Goal: Task Accomplishment & Management: Manage account settings

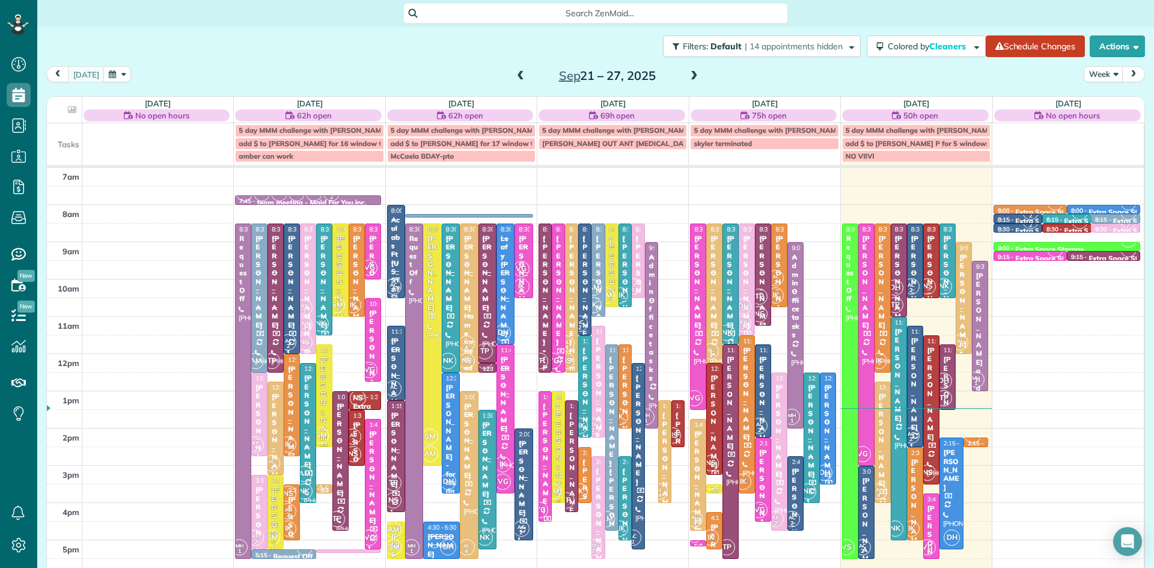
scroll to position [5, 5]
click at [691, 71] on span at bounding box center [694, 76] width 13 height 11
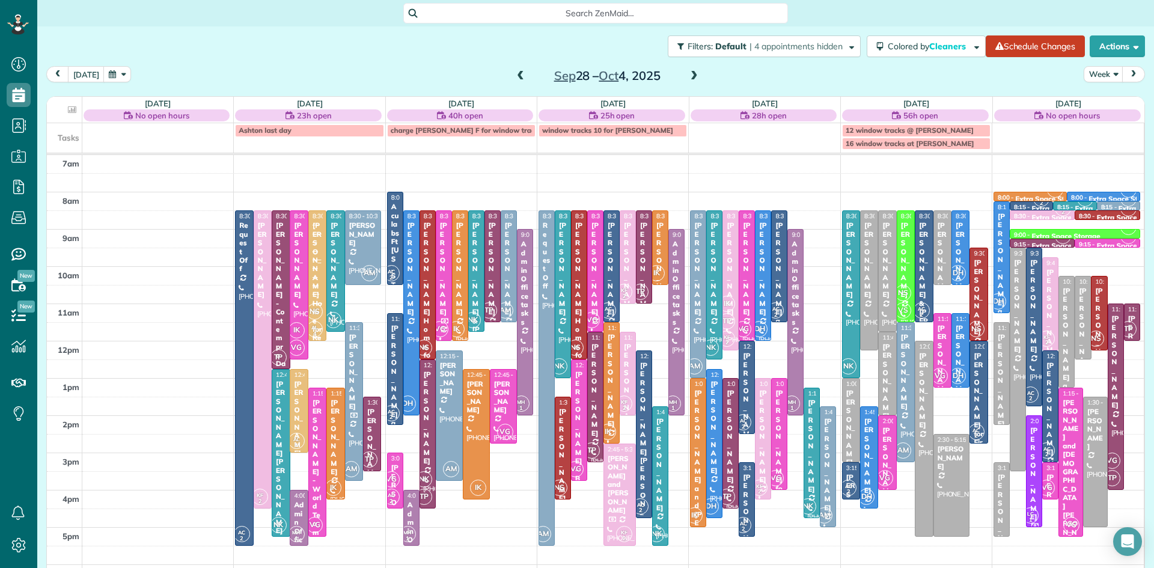
click at [691, 71] on span at bounding box center [694, 76] width 13 height 11
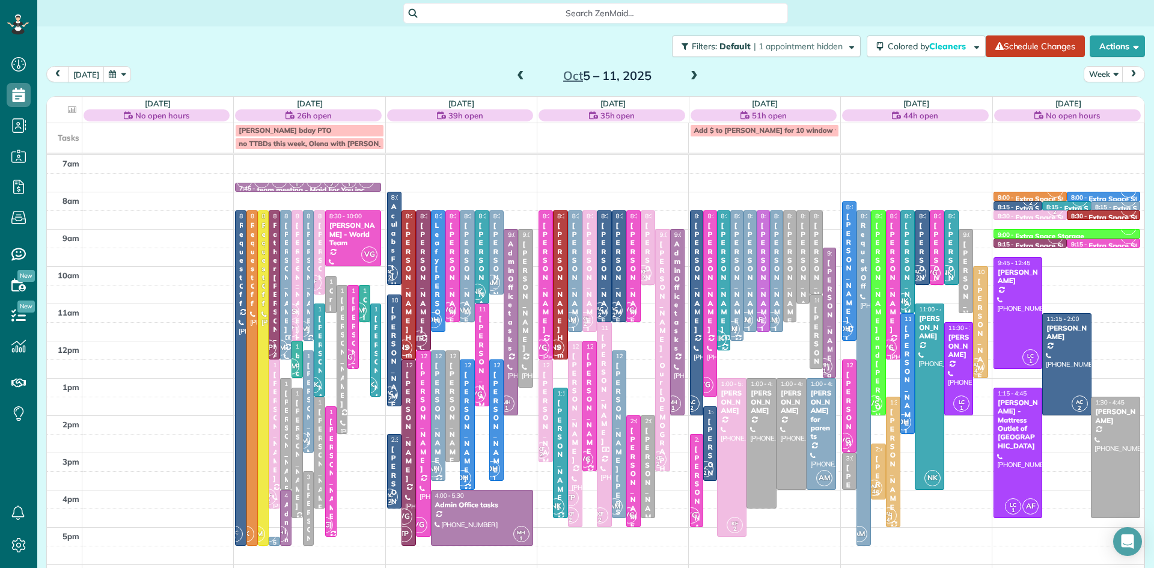
click at [693, 69] on span at bounding box center [694, 76] width 13 height 18
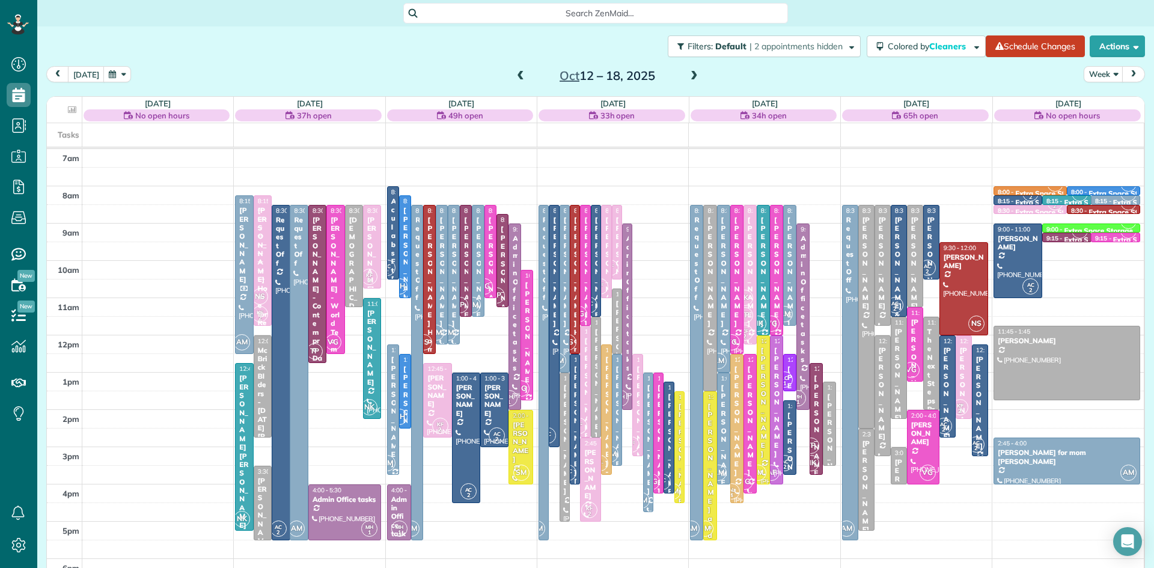
click at [945, 417] on div "[PERSON_NAME] for First Rate appliances" at bounding box center [947, 454] width 9 height 216
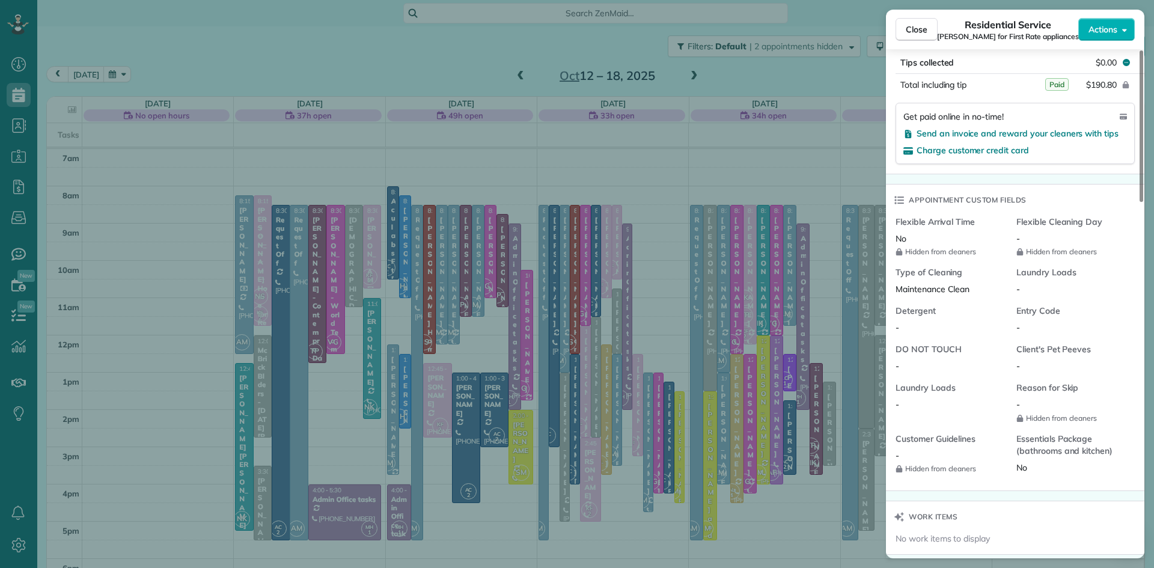
scroll to position [976, 0]
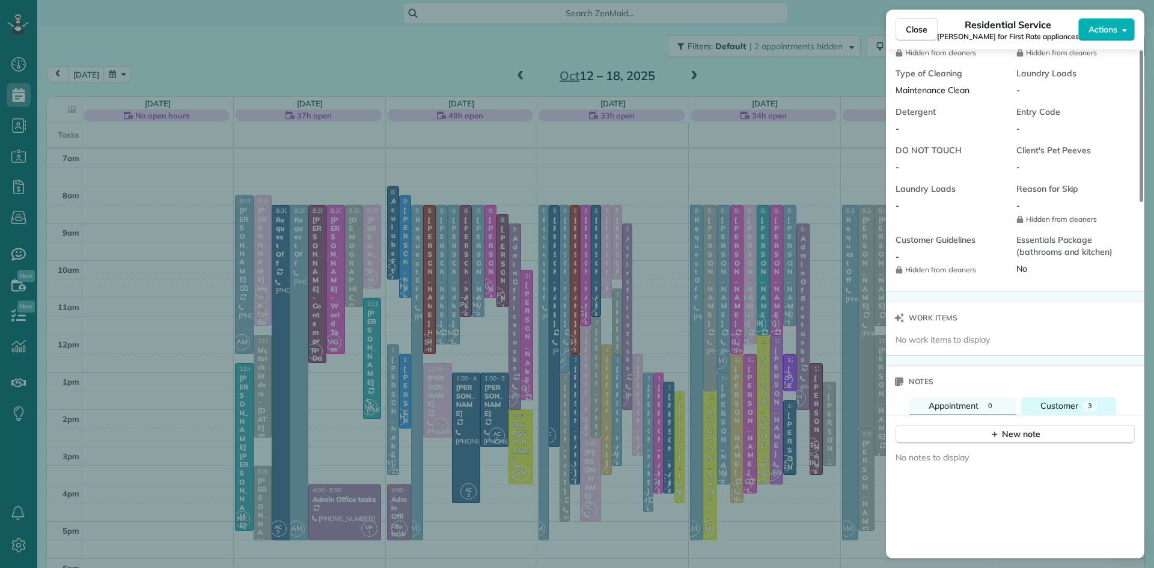
click at [1063, 410] on div "Customer" at bounding box center [1060, 406] width 38 height 13
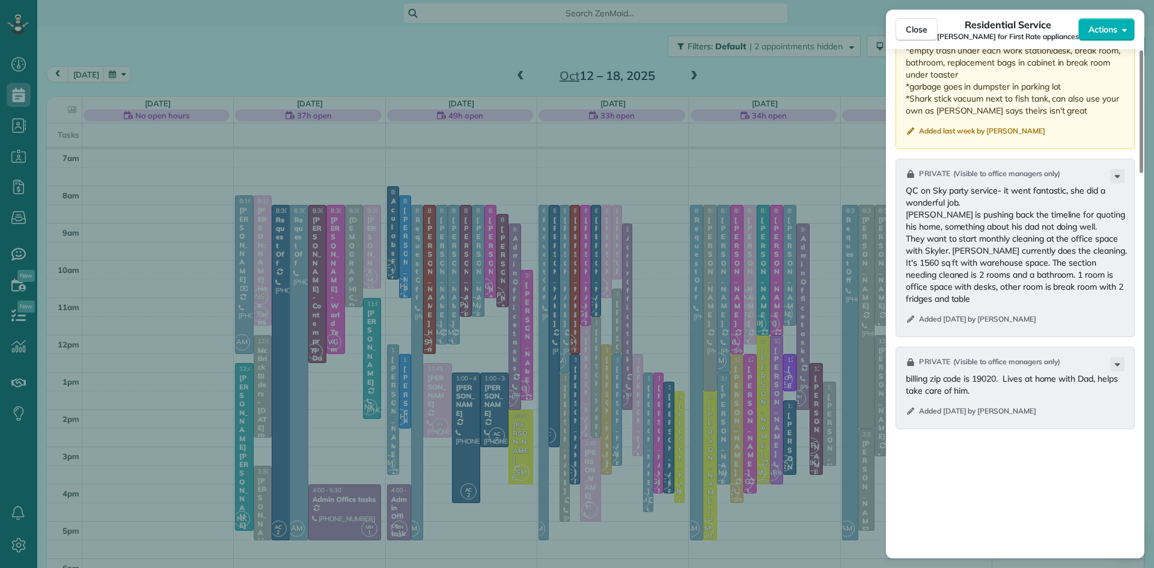
scroll to position [1176, 0]
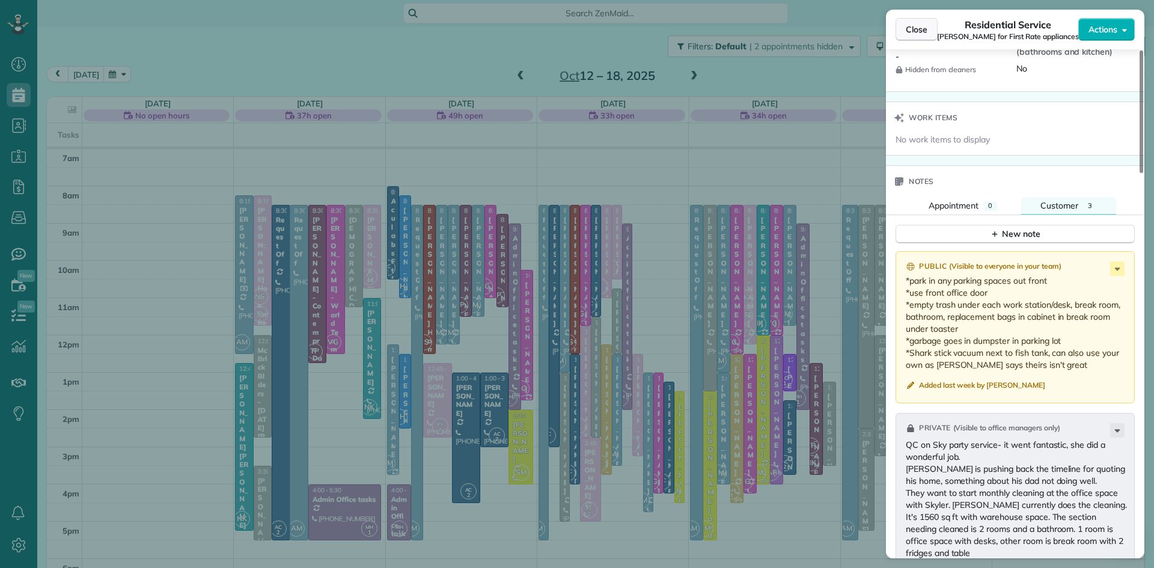
click at [920, 31] on span "Close" at bounding box center [917, 29] width 22 height 12
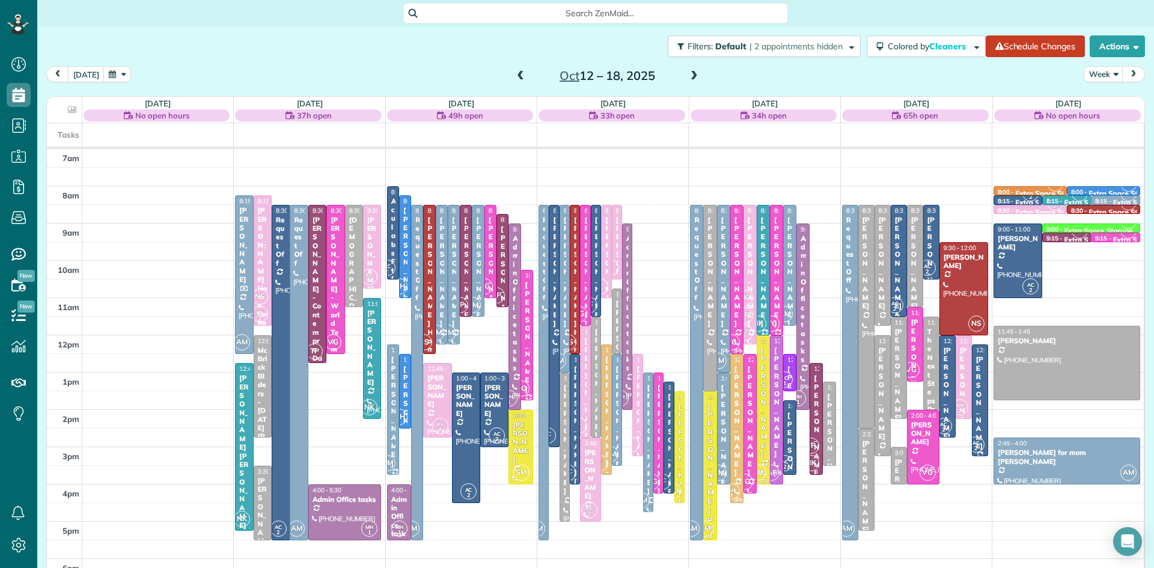
click at [109, 75] on button "button" at bounding box center [117, 74] width 28 height 16
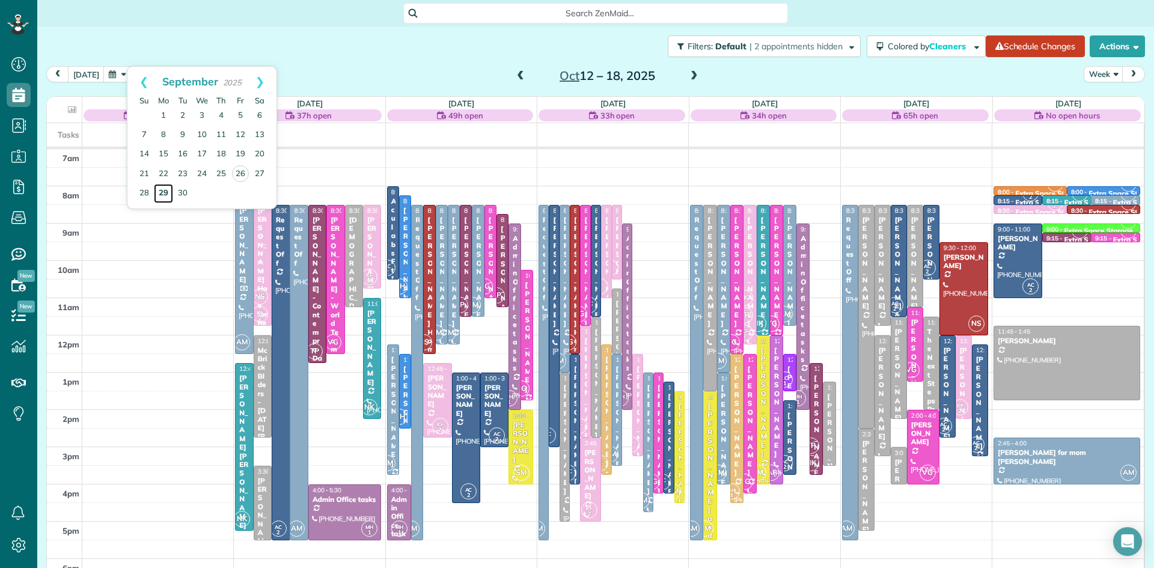
click at [164, 191] on link "29" at bounding box center [163, 193] width 19 height 19
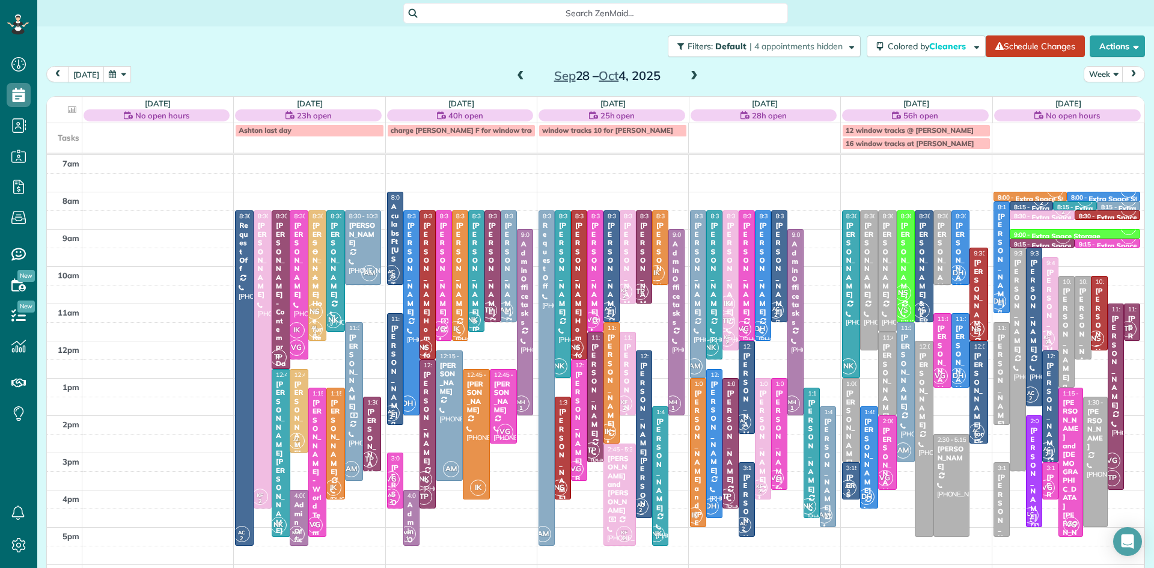
click at [975, 415] on div "[PERSON_NAME] for First Rate appliances" at bounding box center [978, 434] width 11 height 164
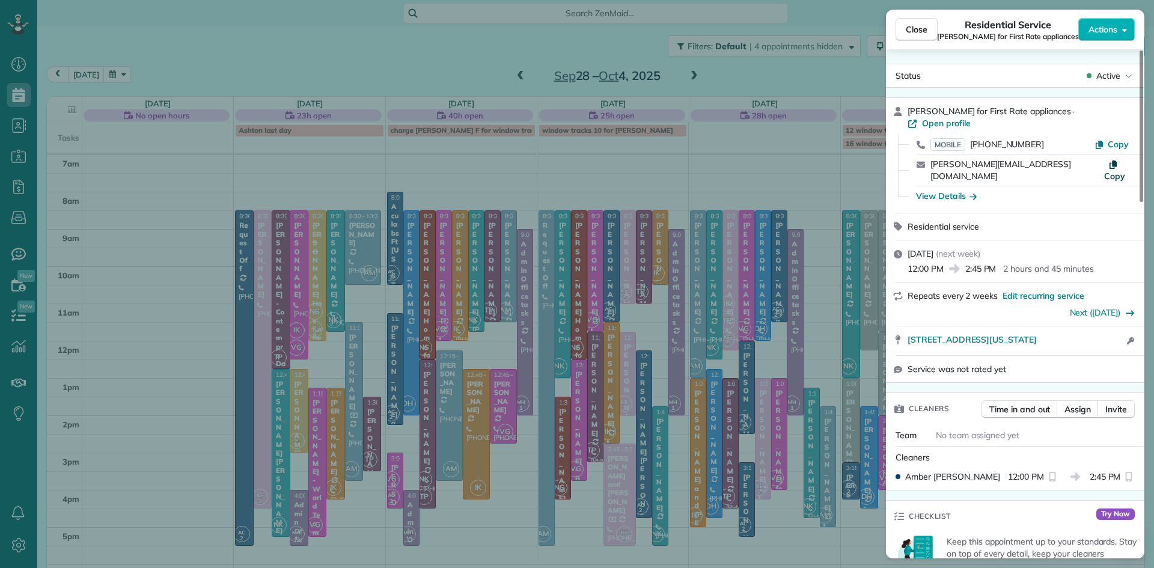
click at [1115, 171] on span "Copy" at bounding box center [1114, 176] width 21 height 11
click at [1122, 139] on span "Copy" at bounding box center [1118, 144] width 21 height 11
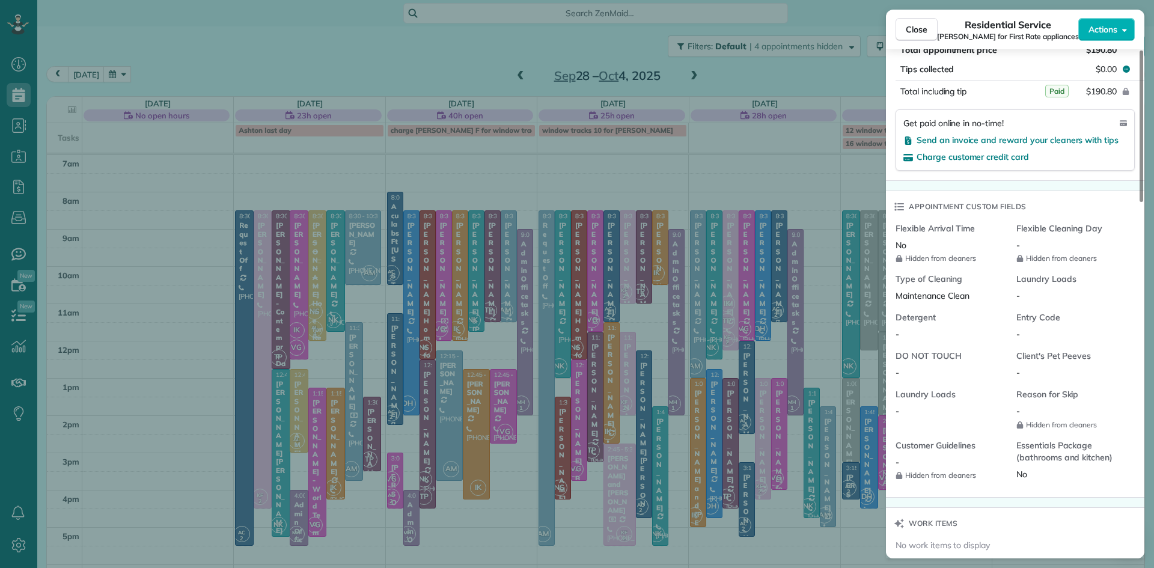
scroll to position [1115, 0]
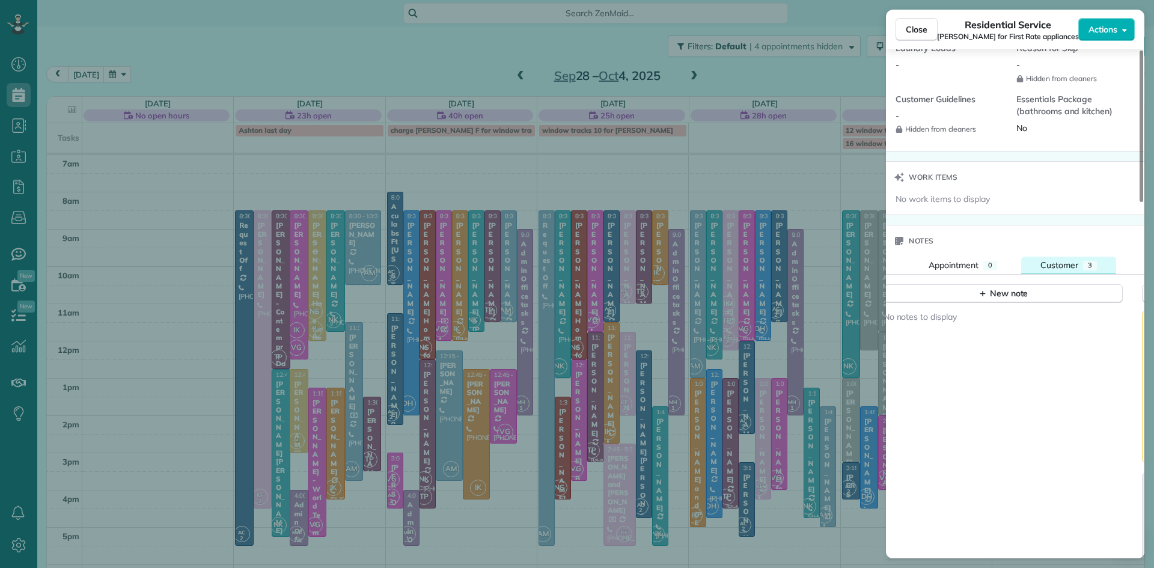
click at [1067, 262] on span "Customer" at bounding box center [1060, 265] width 38 height 11
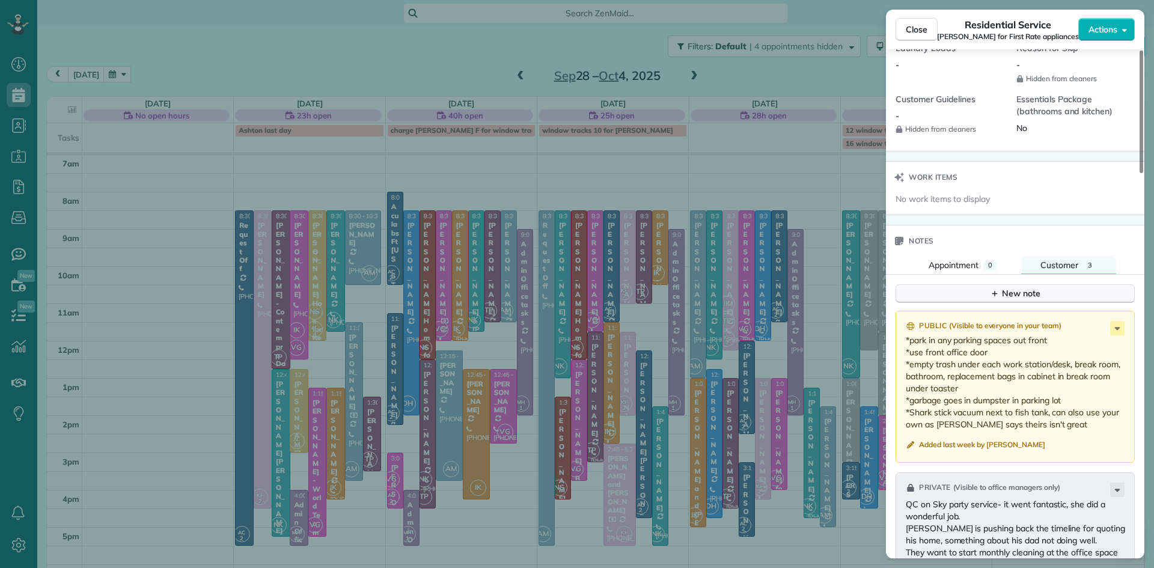
click at [1042, 290] on button "New note" at bounding box center [1015, 293] width 239 height 19
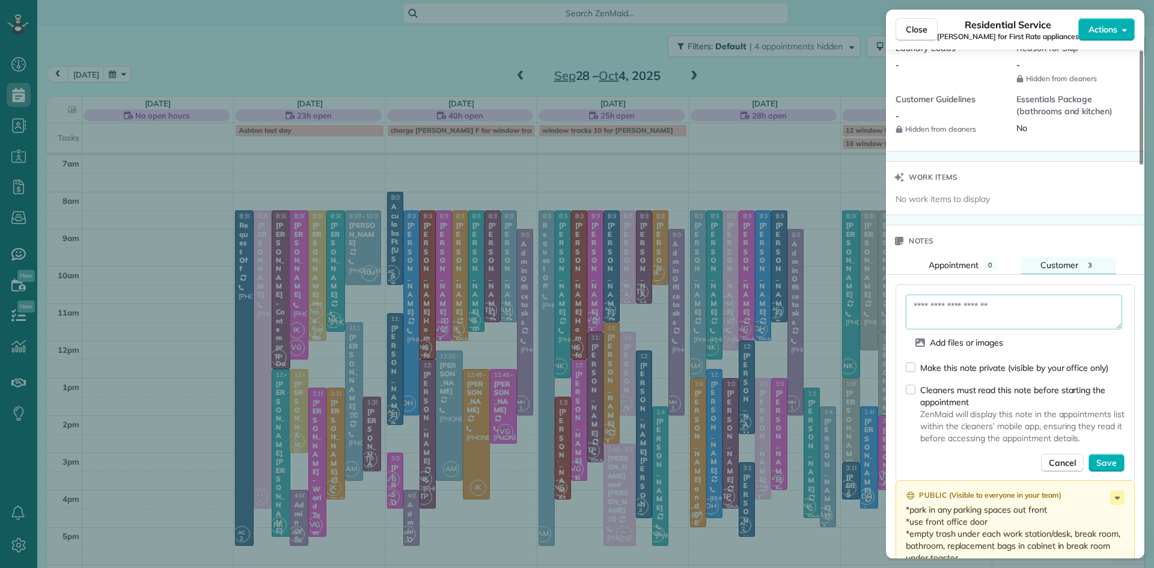
click at [982, 307] on textarea at bounding box center [1014, 312] width 216 height 35
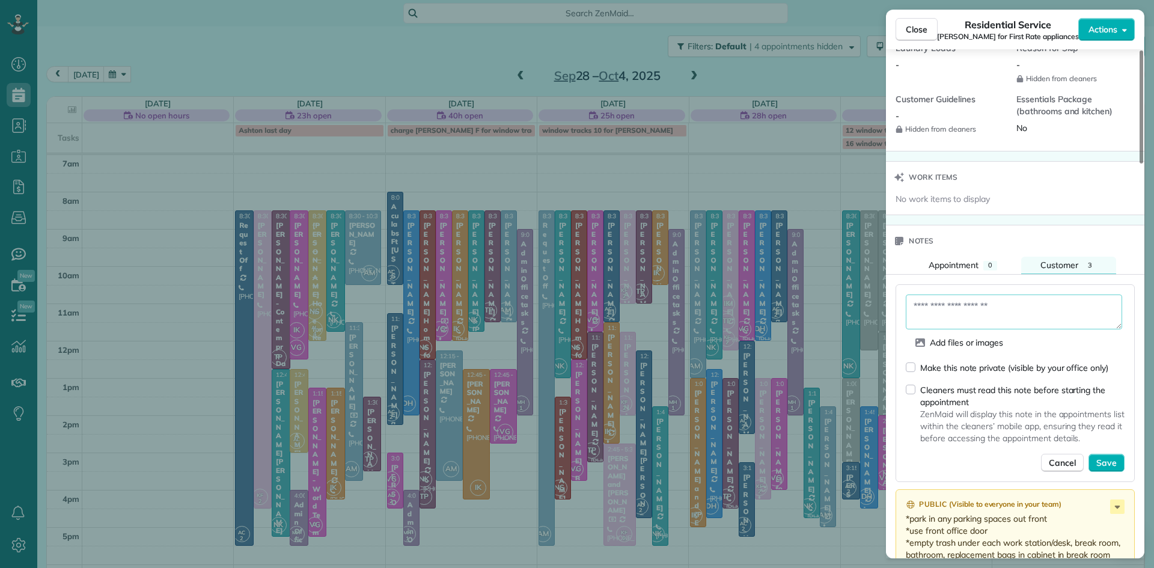
paste textarea "**********"
type textarea "**********"
click at [1103, 464] on span "Save" at bounding box center [1107, 463] width 20 height 12
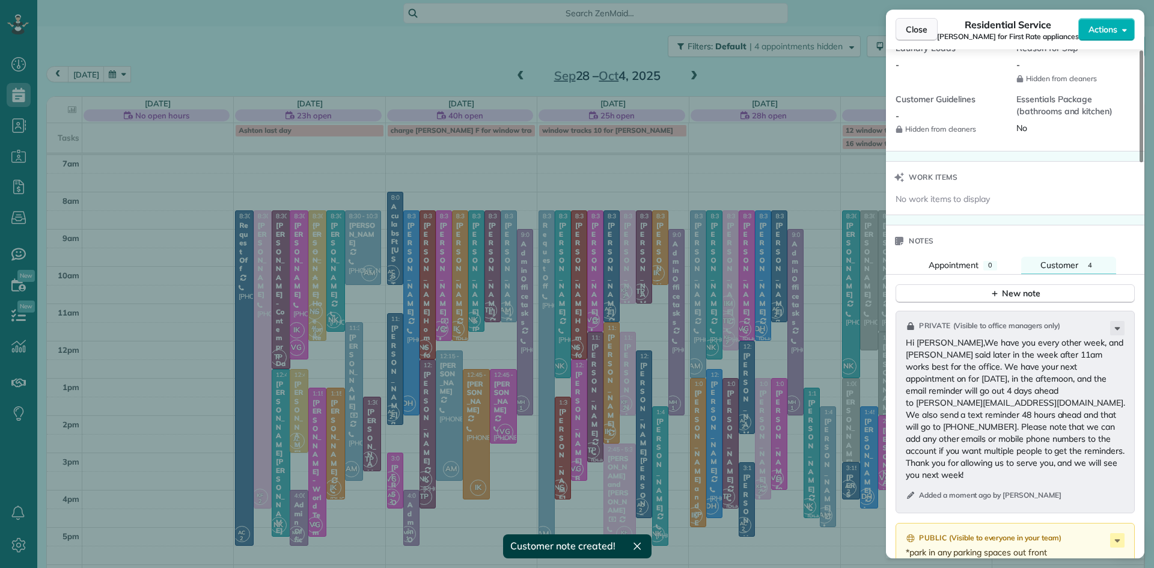
click at [908, 27] on span "Close" at bounding box center [917, 29] width 22 height 12
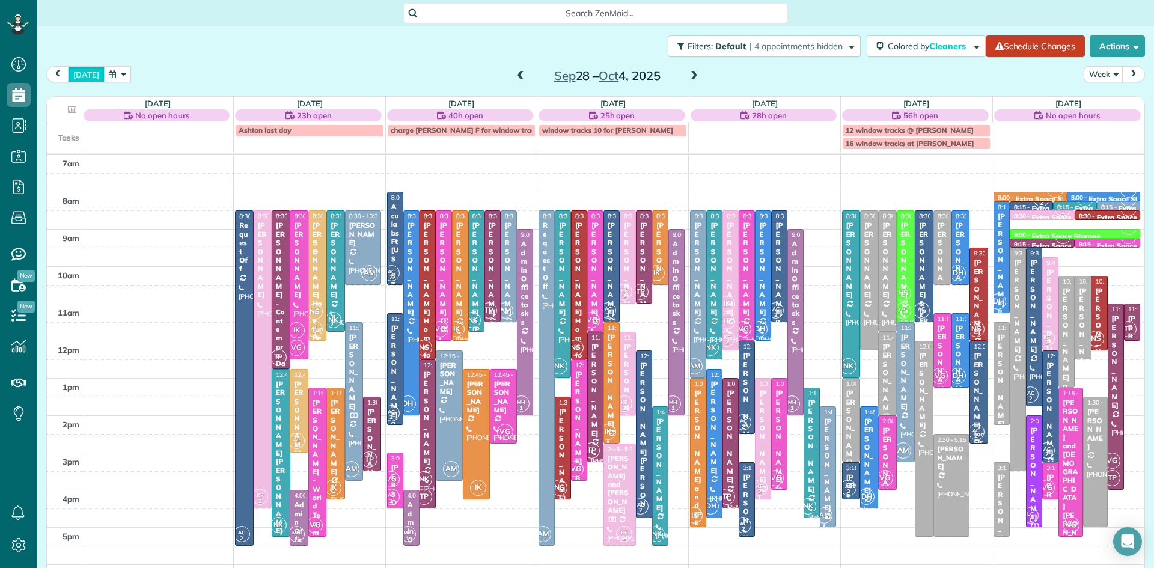
click at [87, 78] on button "[DATE]" at bounding box center [86, 74] width 37 height 16
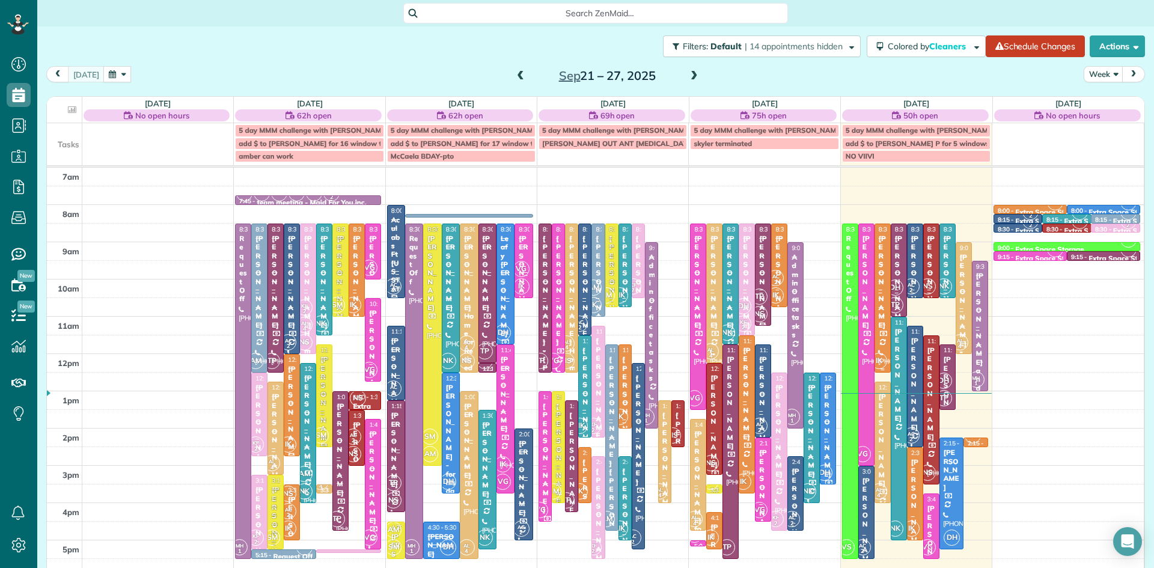
click at [880, 335] on div at bounding box center [882, 298] width 15 height 148
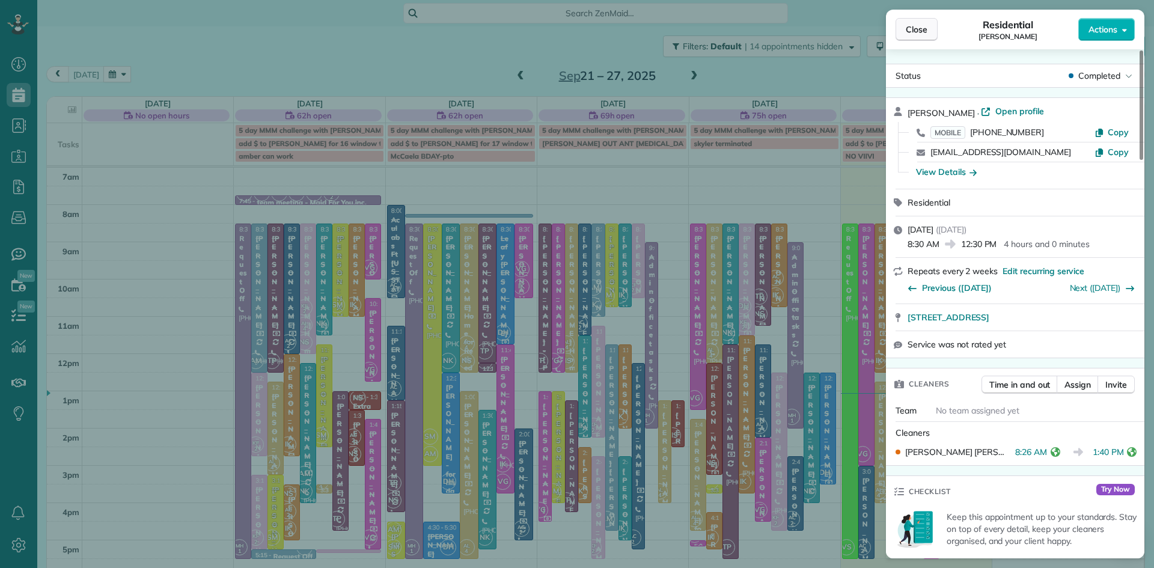
click at [926, 33] on span "Close" at bounding box center [917, 29] width 22 height 12
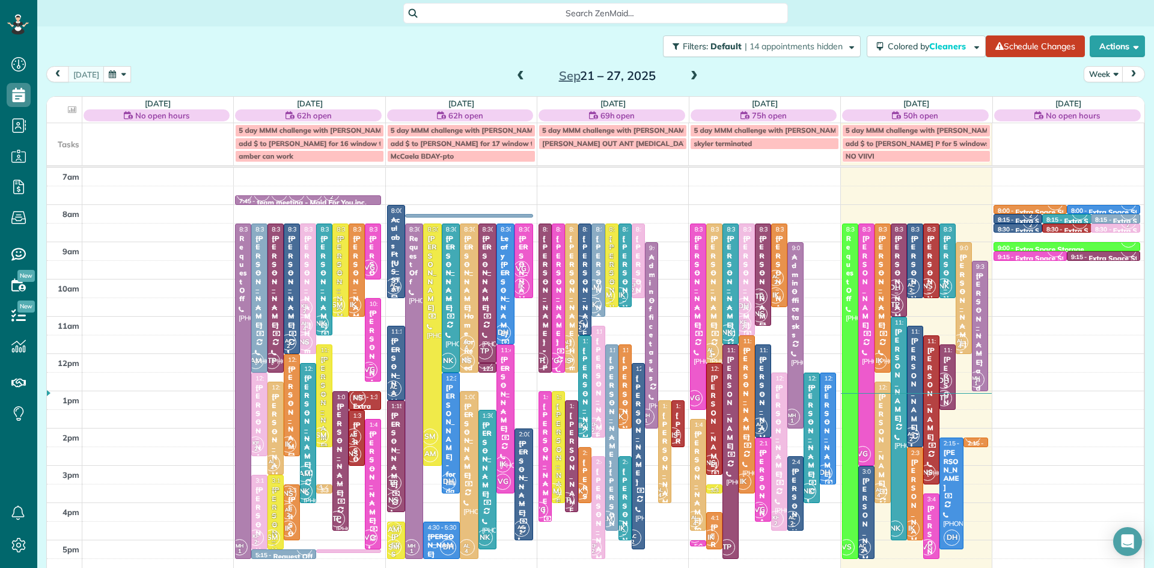
click at [974, 441] on span "IK" at bounding box center [973, 435] width 16 height 16
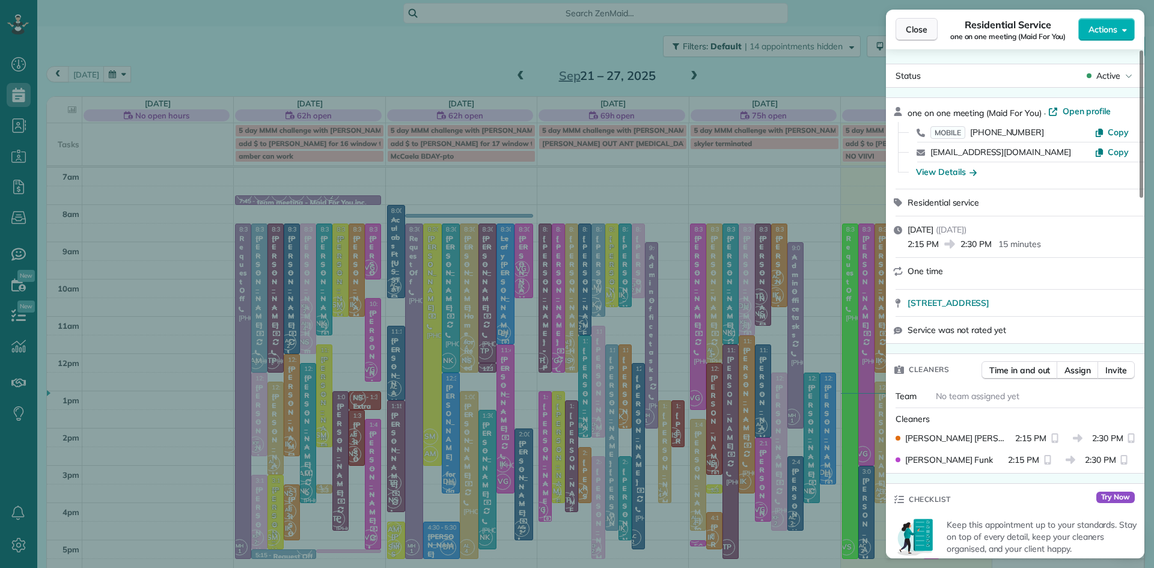
click at [917, 28] on span "Close" at bounding box center [917, 29] width 22 height 12
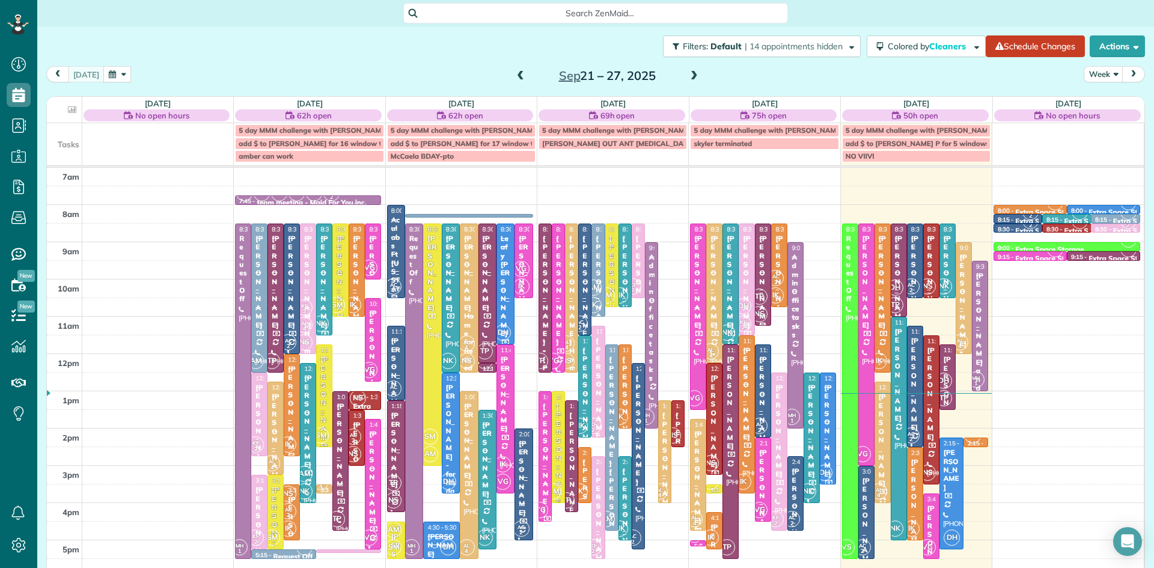
click at [913, 484] on div "[PERSON_NAME]" at bounding box center [915, 505] width 9 height 95
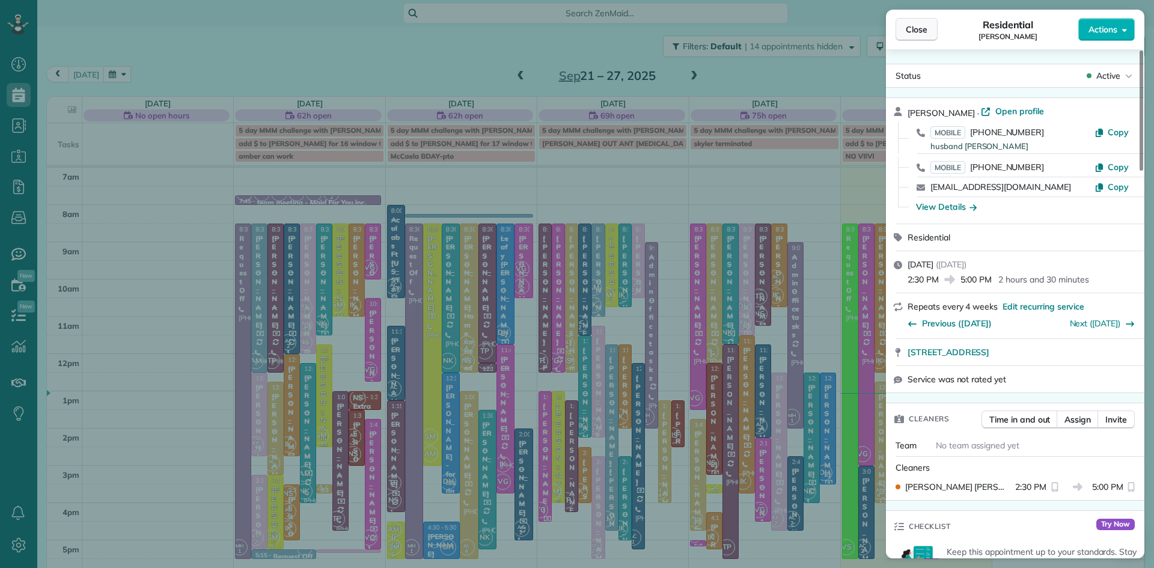
click at [902, 35] on button "Close" at bounding box center [917, 29] width 42 height 23
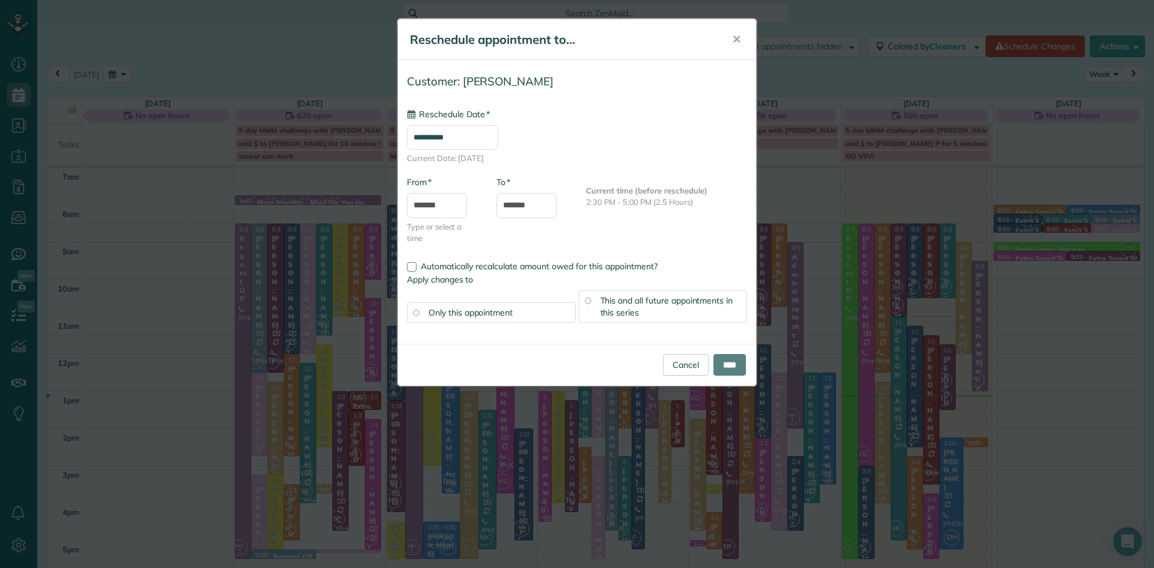
type input "**********"
click at [715, 358] on input "****" at bounding box center [730, 365] width 32 height 22
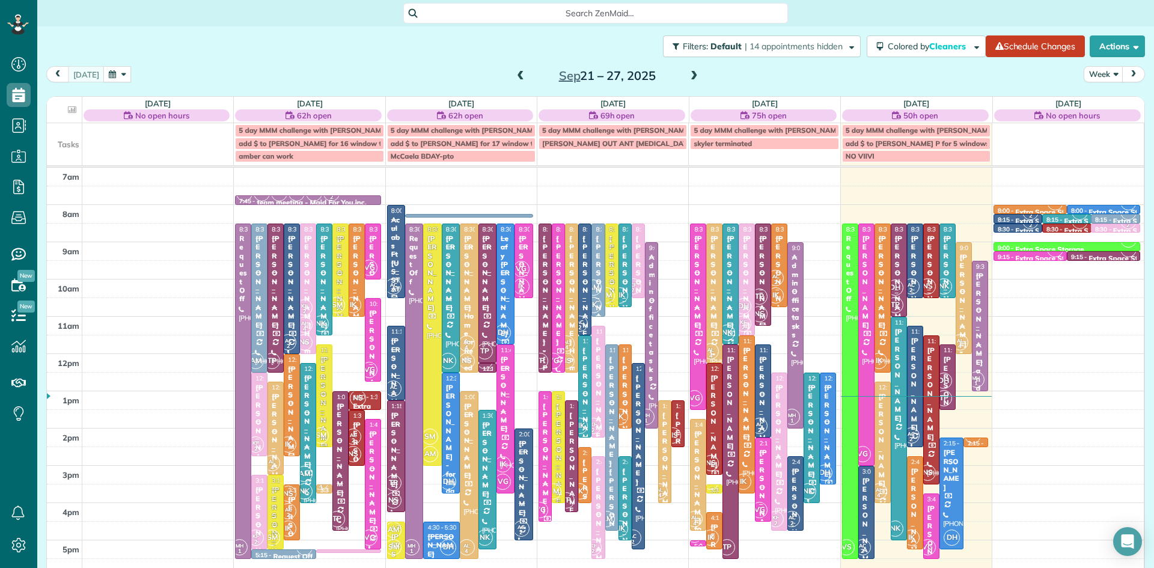
click at [916, 525] on div "[PERSON_NAME]" at bounding box center [915, 514] width 9 height 95
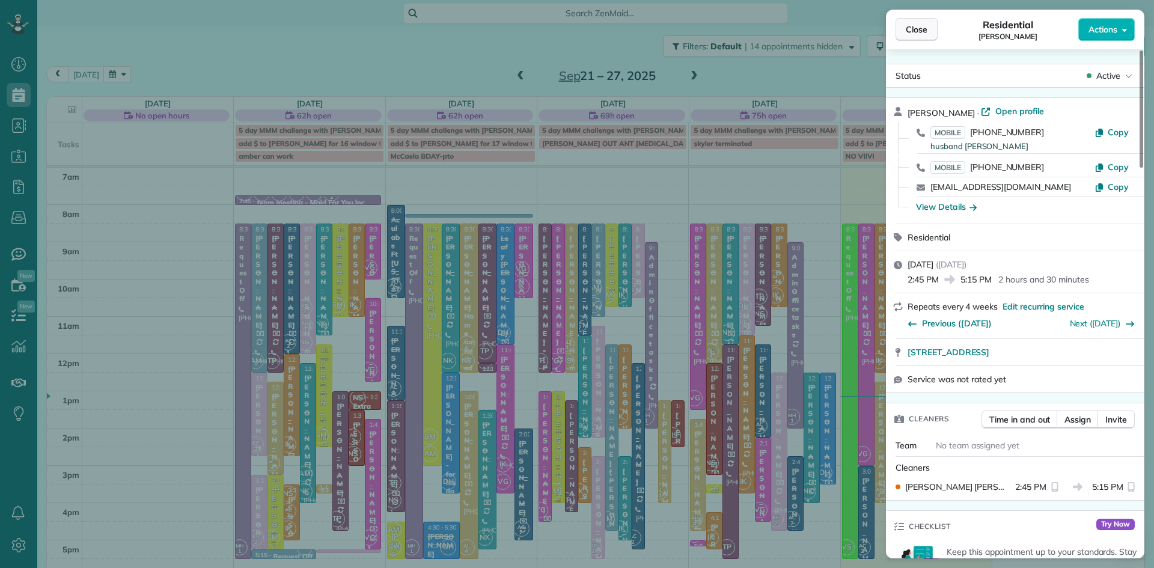
click at [923, 25] on span "Close" at bounding box center [917, 29] width 22 height 12
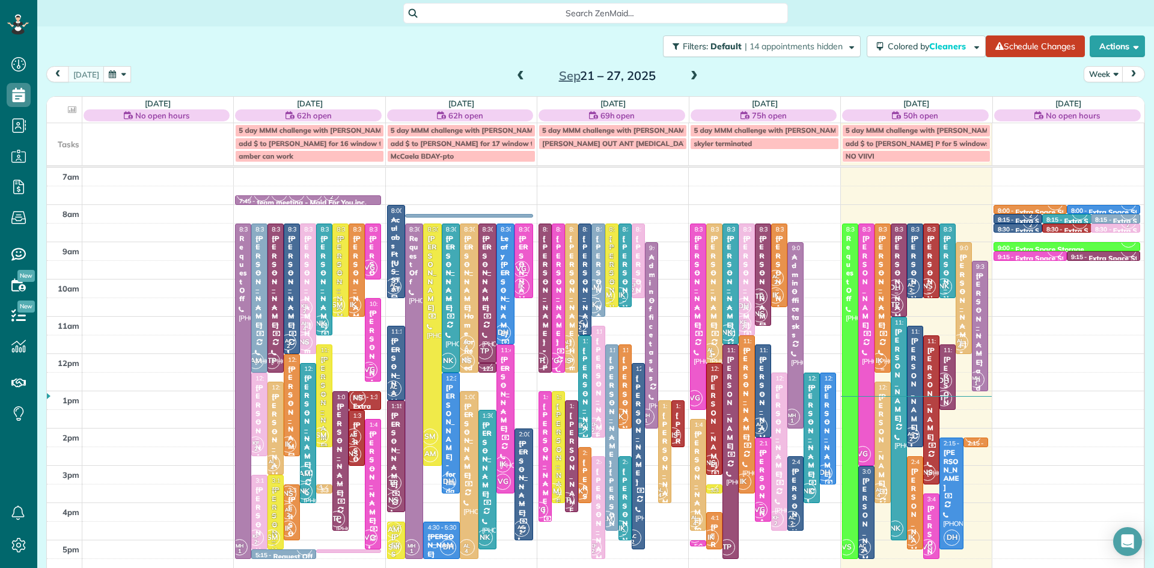
click at [884, 330] on div at bounding box center [882, 298] width 15 height 148
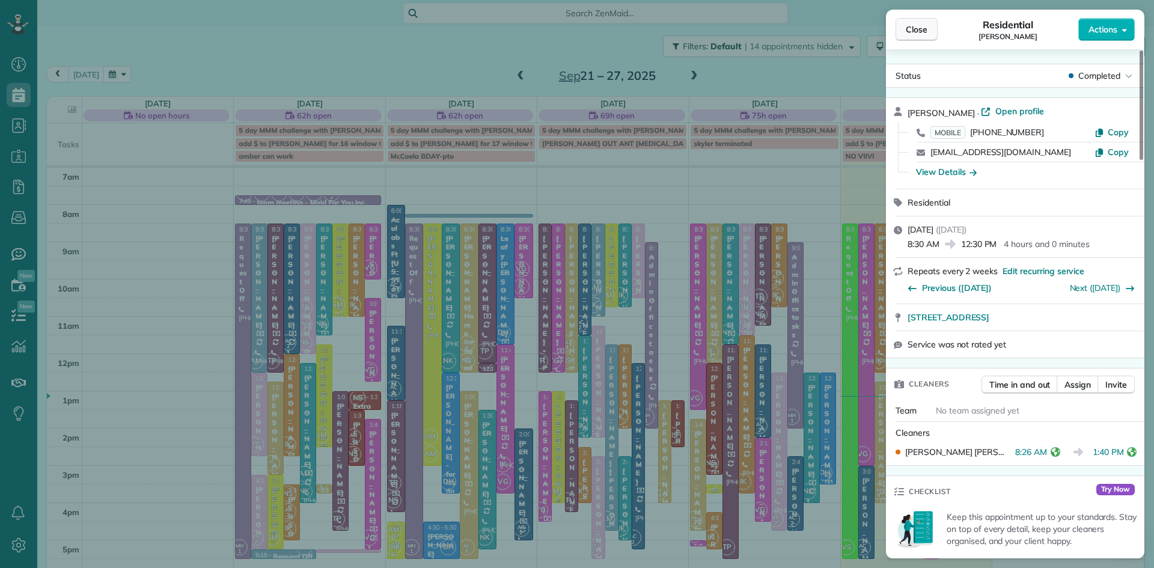
click at [912, 28] on span "Close" at bounding box center [917, 29] width 22 height 12
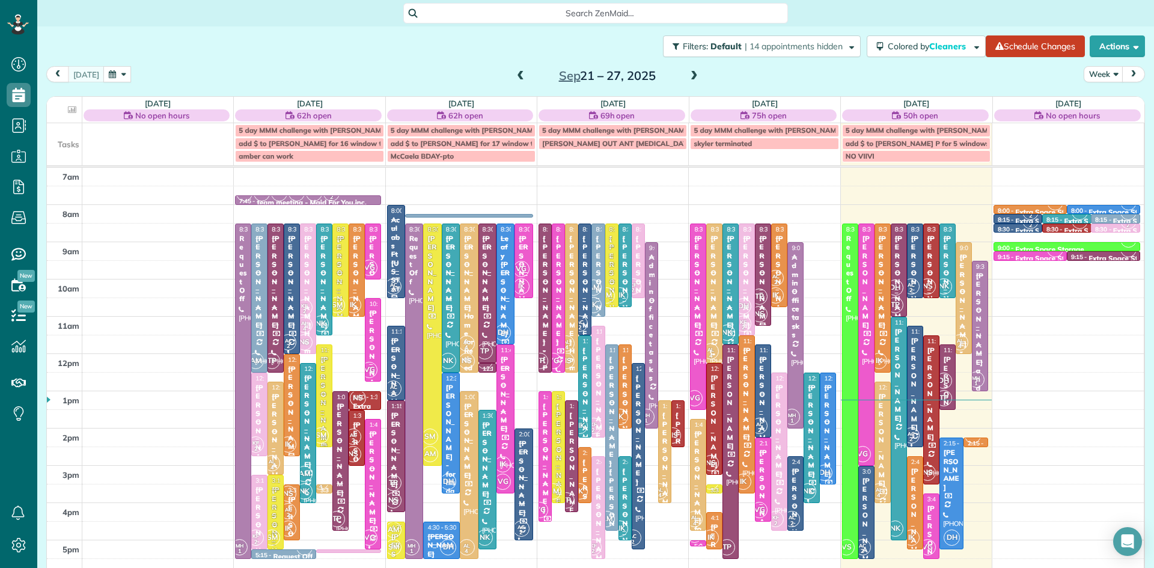
click at [321, 425] on div at bounding box center [324, 396] width 15 height 102
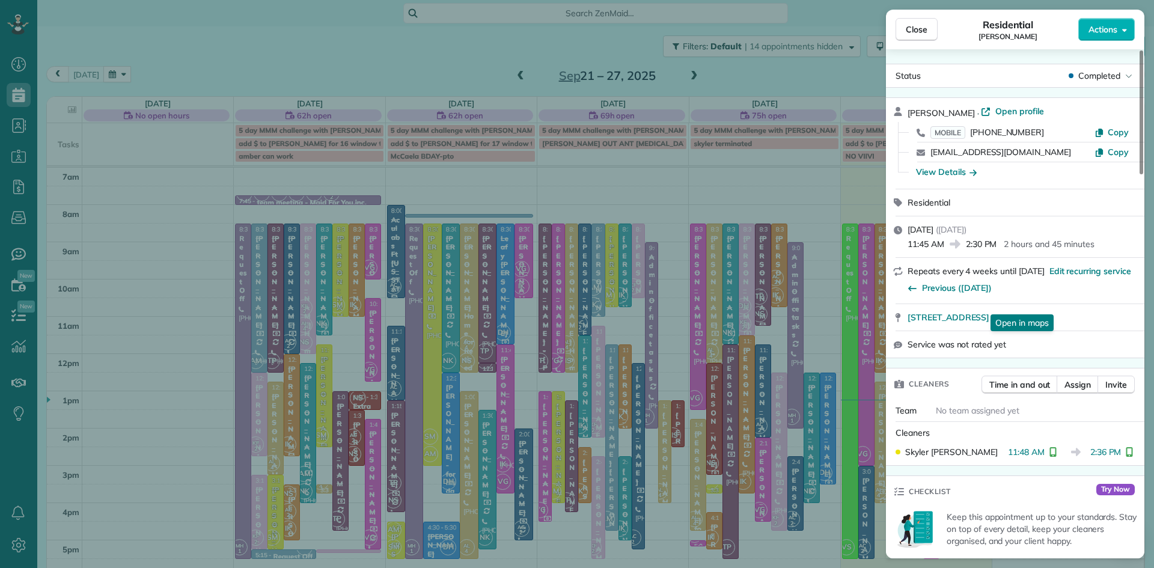
scroll to position [49, 0]
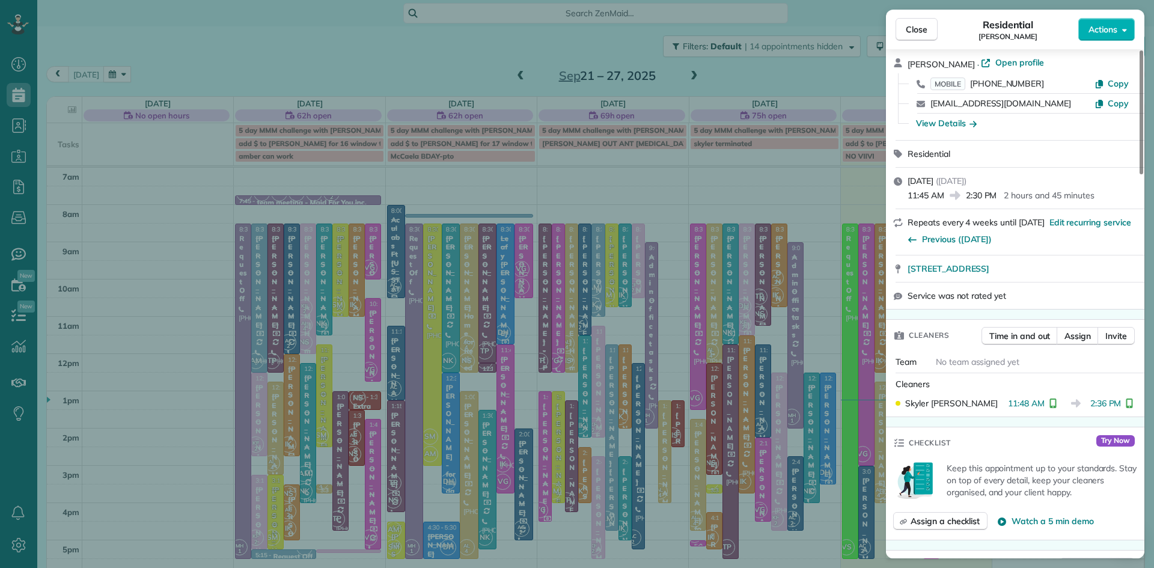
drag, startPoint x: 921, startPoint y: 33, endPoint x: 684, endPoint y: 1, distance: 239.1
click at [919, 34] on span "Close" at bounding box center [917, 29] width 22 height 12
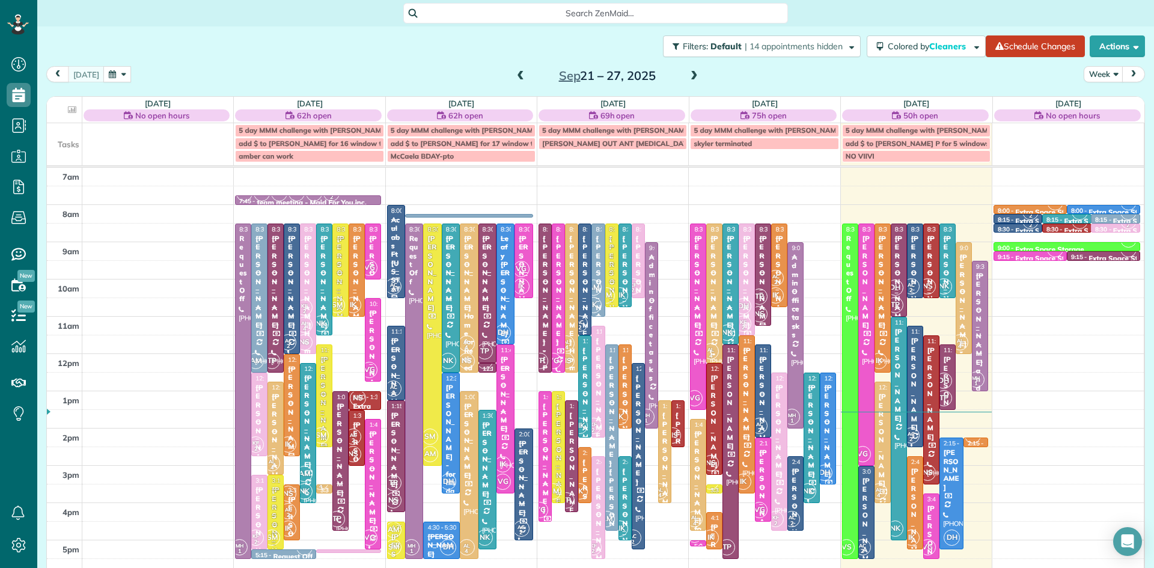
click at [913, 509] on div "[PERSON_NAME]" at bounding box center [915, 514] width 9 height 95
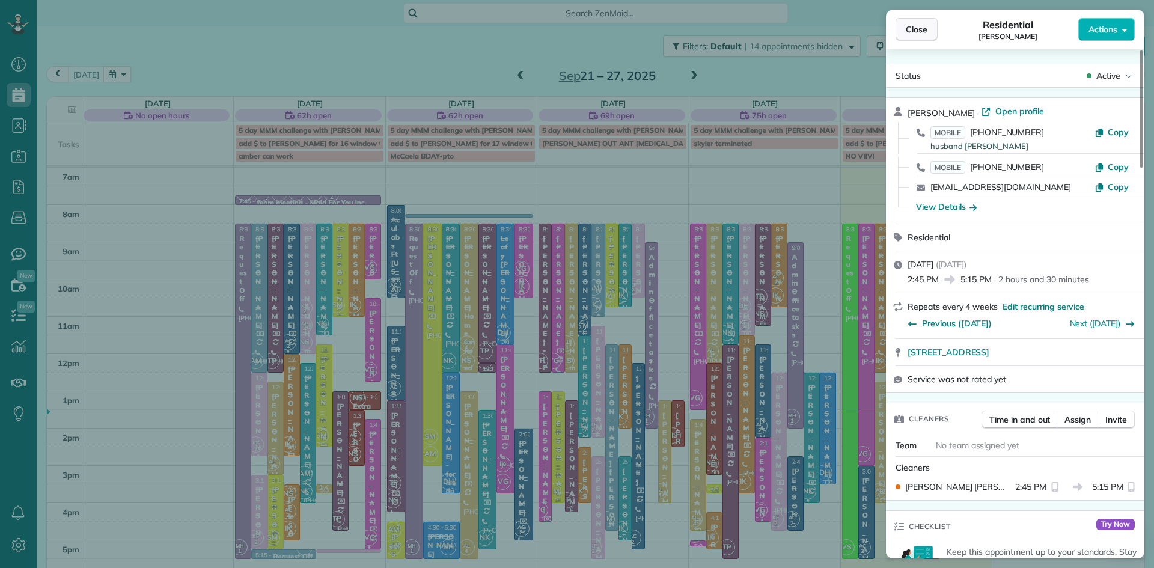
click at [911, 34] on span "Close" at bounding box center [917, 29] width 22 height 12
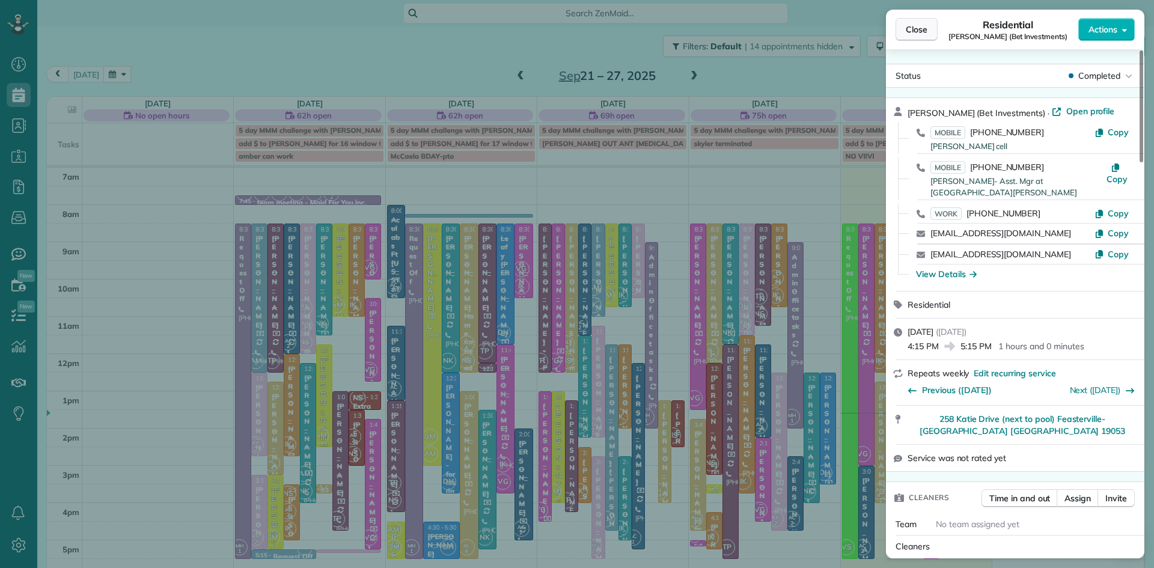
click at [919, 25] on span "Close" at bounding box center [917, 29] width 22 height 12
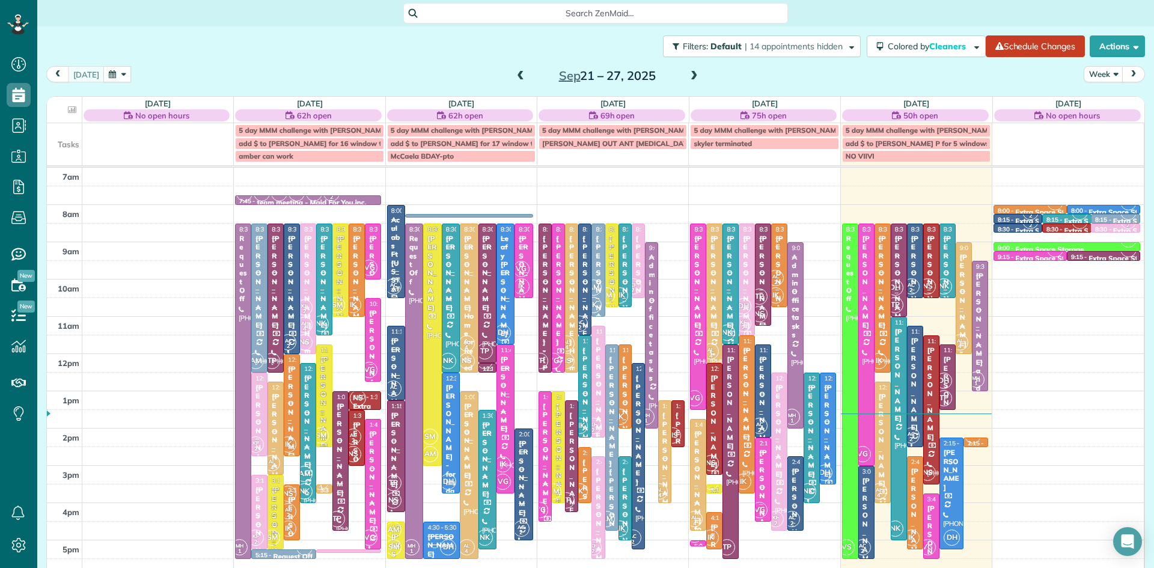
click at [918, 511] on div "[PERSON_NAME]" at bounding box center [915, 514] width 9 height 95
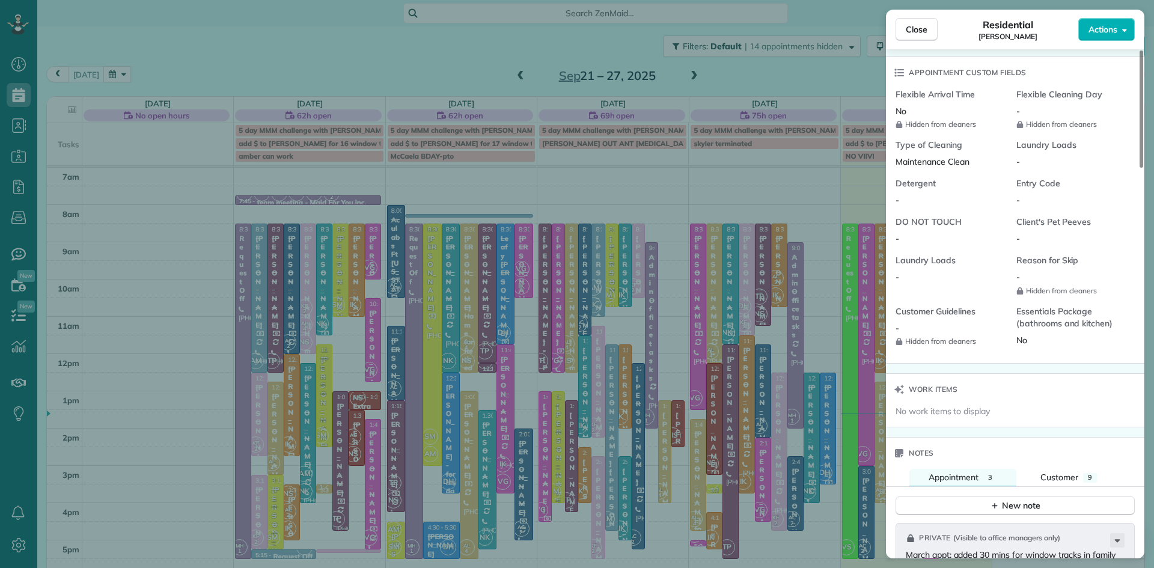
scroll to position [1093, 0]
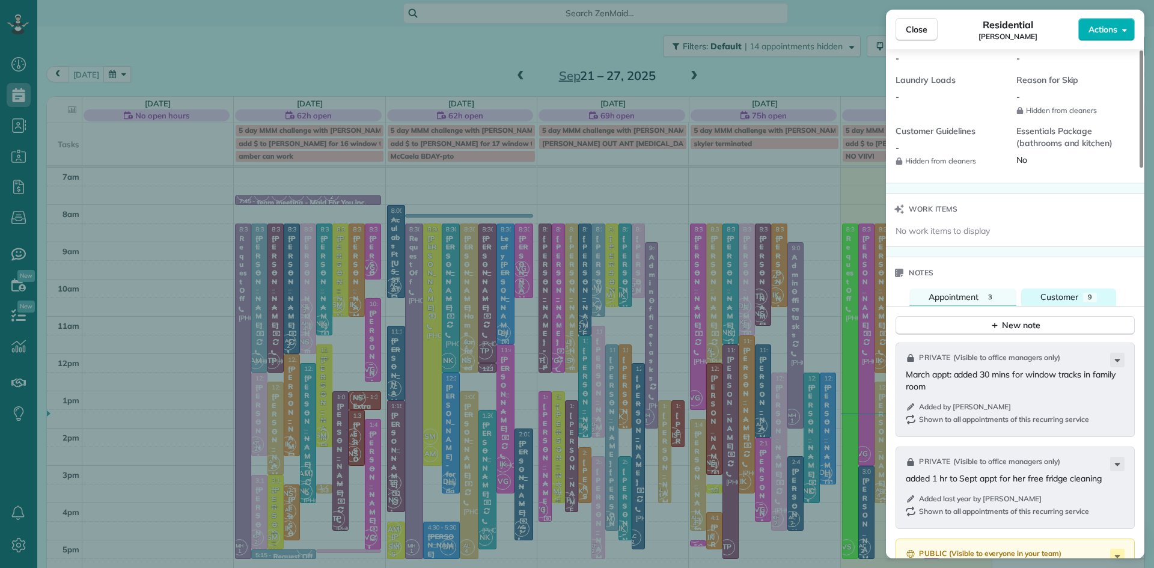
click at [1074, 302] on span "Customer" at bounding box center [1060, 297] width 38 height 11
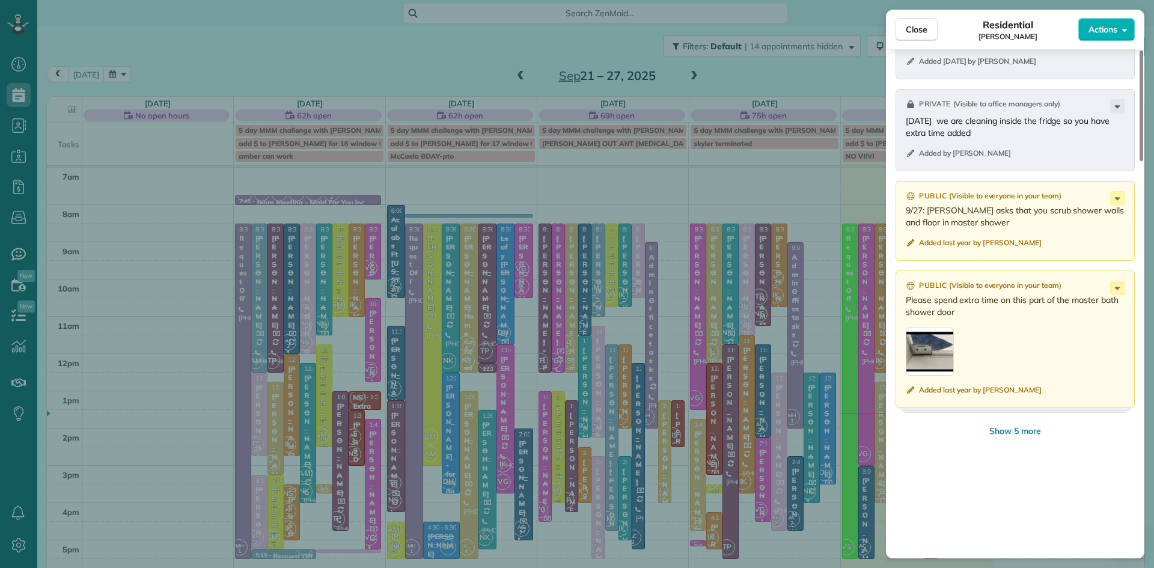
scroll to position [1463, 0]
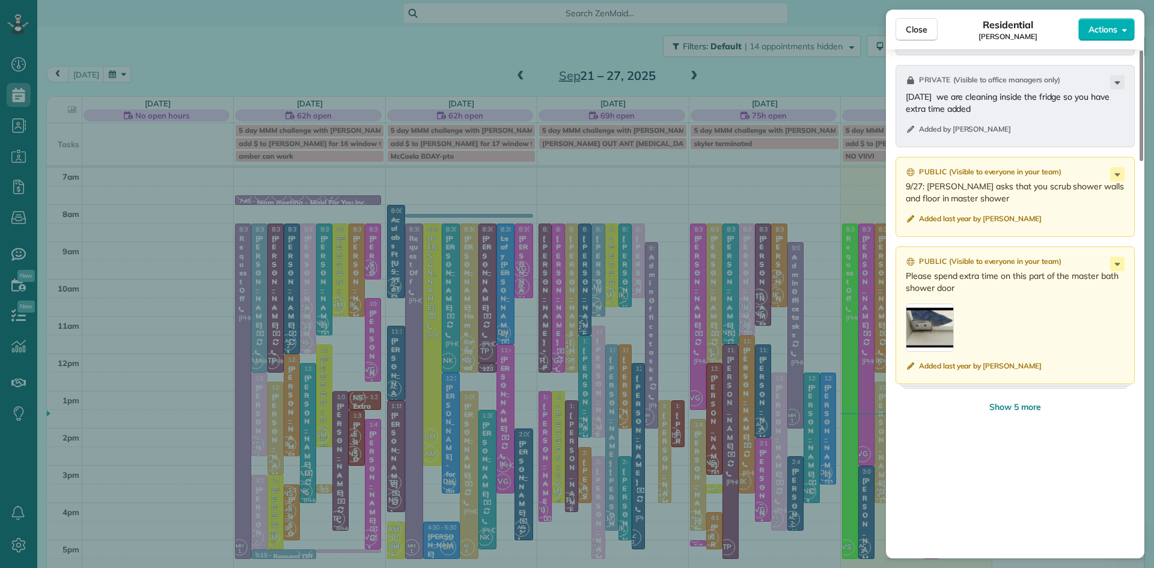
click at [1032, 413] on span "Show 5 more" at bounding box center [1016, 407] width 52 height 12
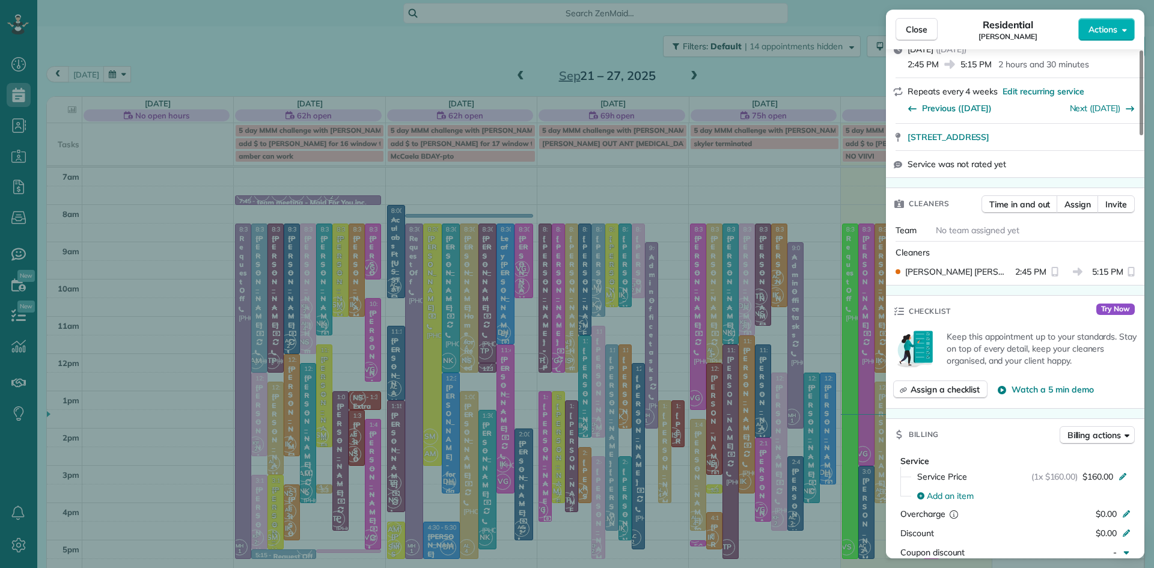
scroll to position [197, 0]
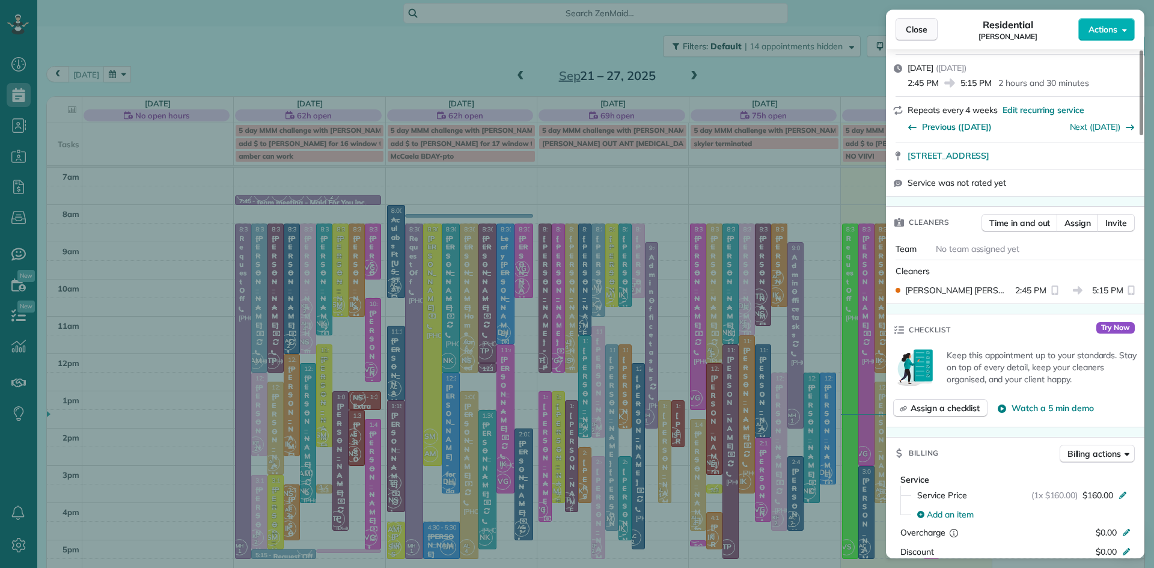
click at [925, 27] on span "Close" at bounding box center [917, 29] width 22 height 12
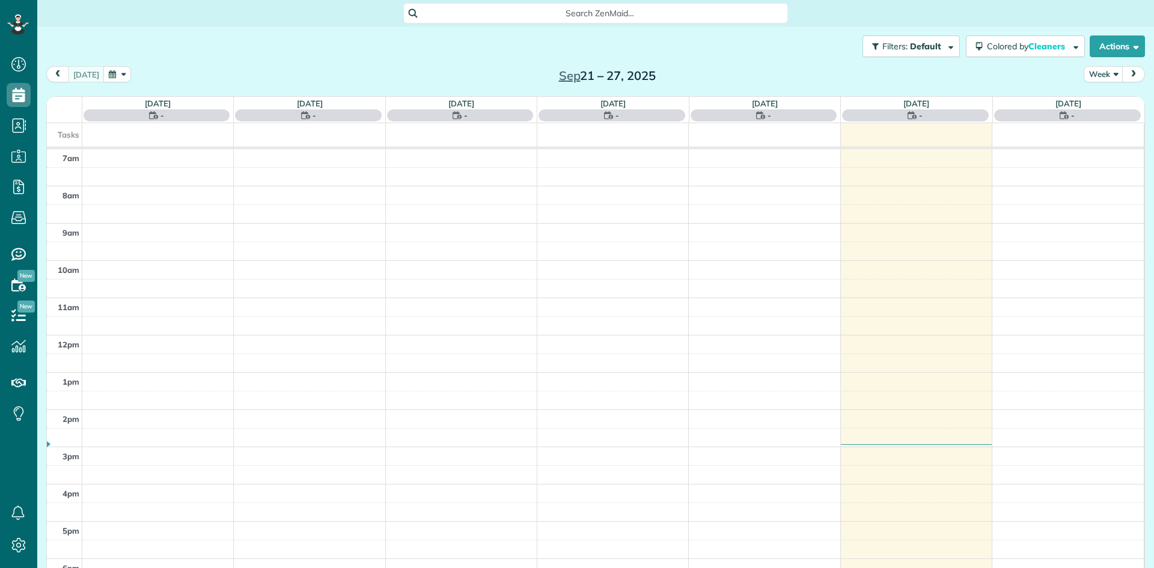
scroll to position [5, 5]
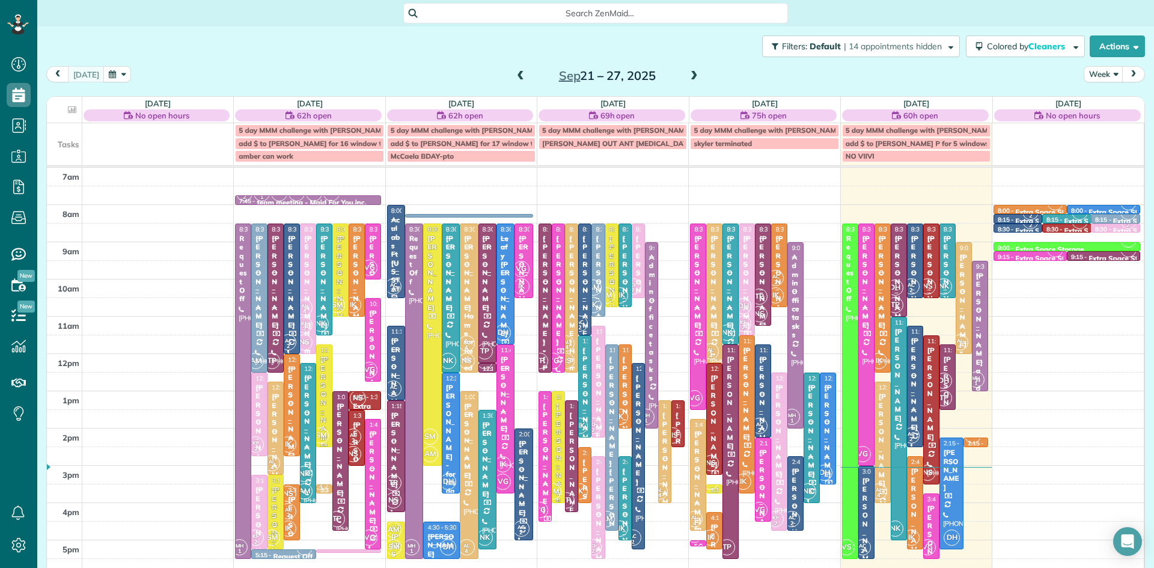
click at [746, 327] on small "2" at bounding box center [743, 327] width 15 height 11
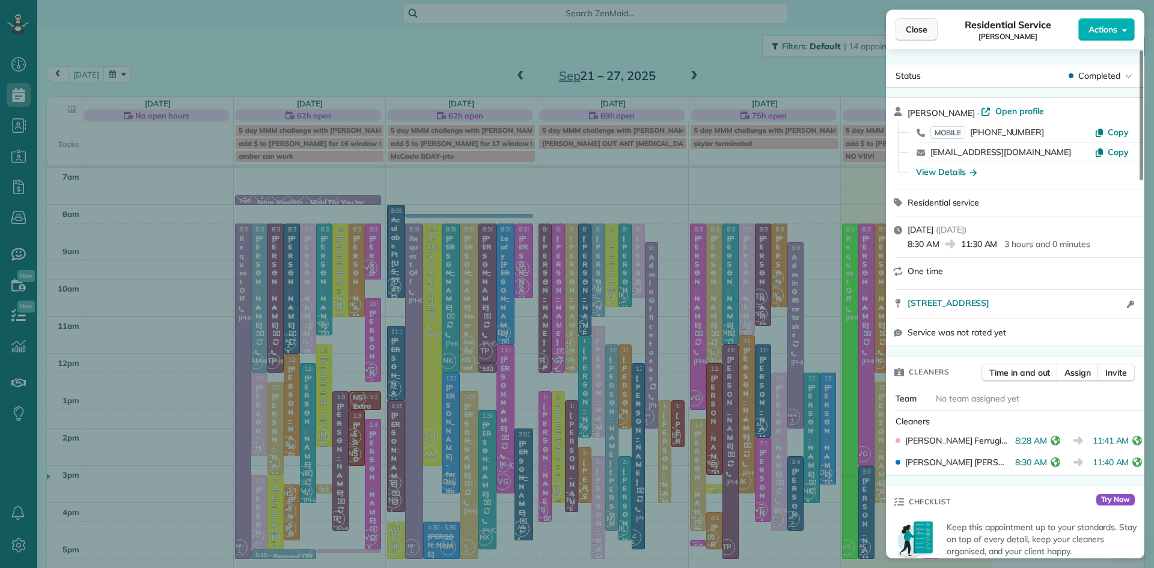
click at [920, 25] on span "Close" at bounding box center [917, 29] width 22 height 12
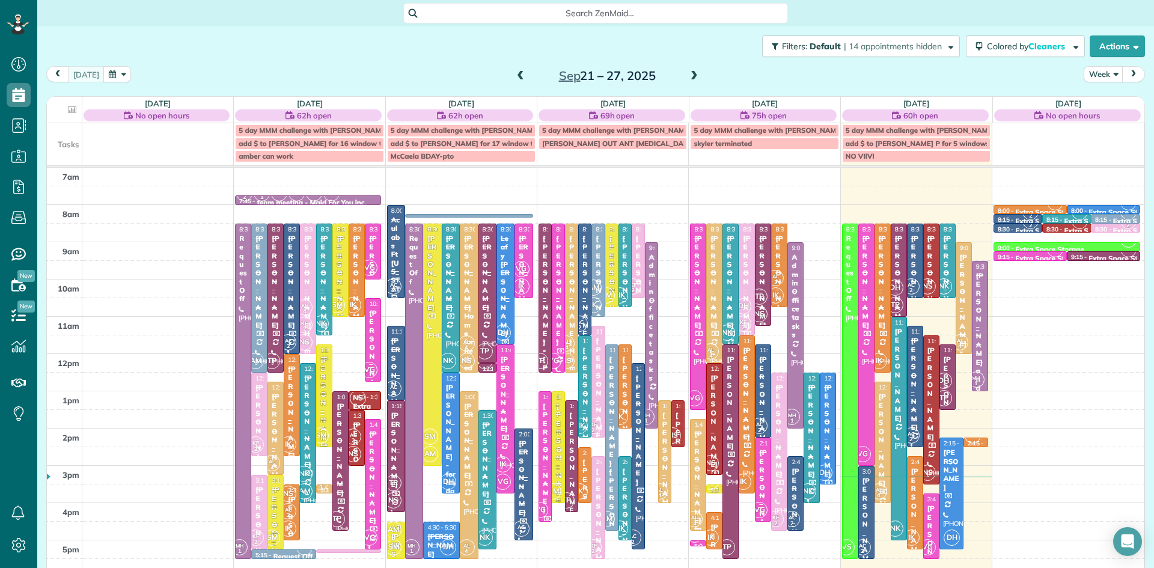
click at [688, 78] on span at bounding box center [694, 76] width 13 height 11
